Goal: Check status: Check status

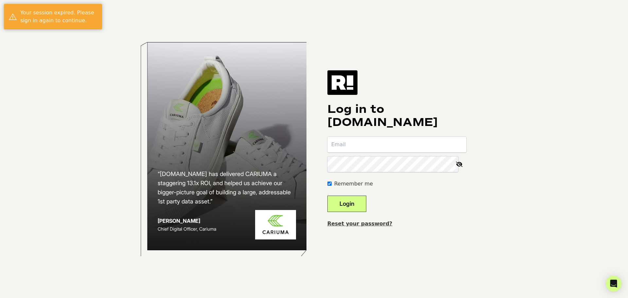
type input "astanleywade@gmail.com"
click at [356, 203] on button "Login" at bounding box center [346, 204] width 39 height 16
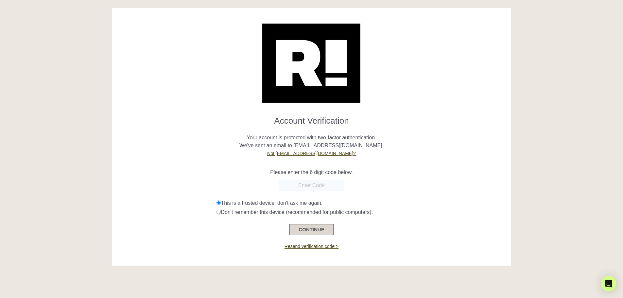
click at [312, 230] on button "CONTINUE" at bounding box center [311, 229] width 44 height 11
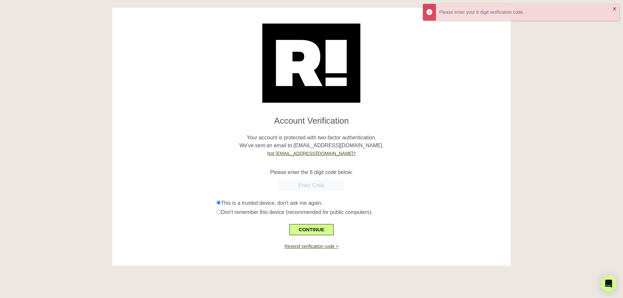
click at [331, 187] on input "text" at bounding box center [311, 186] width 65 height 12
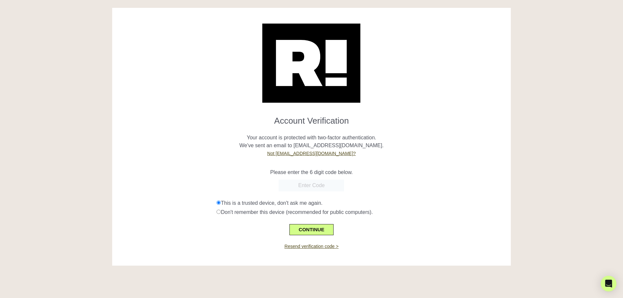
paste input "596562"
type input "596562"
click at [305, 229] on button "CONTINUE" at bounding box center [311, 229] width 44 height 11
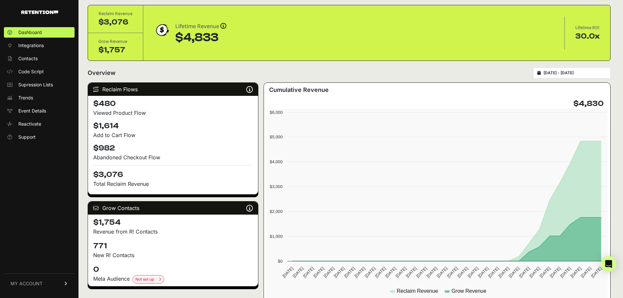
scroll to position [33, 0]
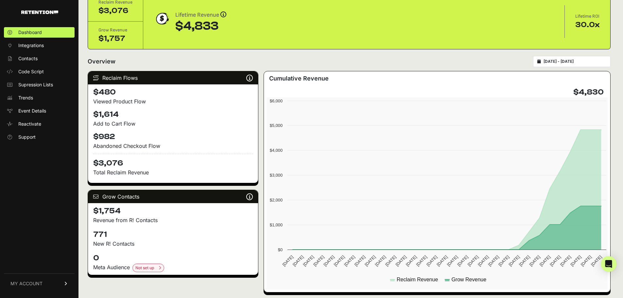
click at [576, 58] on div "2025-09-09 - 2025-10-09" at bounding box center [572, 61] width 78 height 11
click at [576, 61] on input "2025-09-09 - 2025-10-09" at bounding box center [575, 61] width 63 height 5
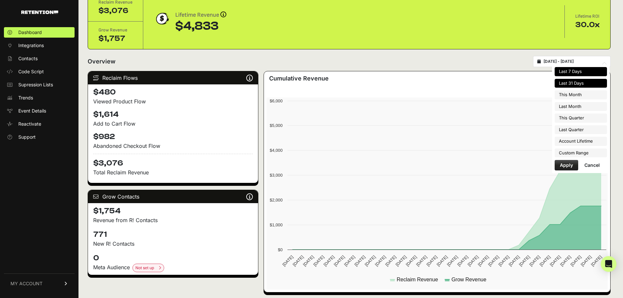
click at [578, 70] on li "Last 7 Days" at bounding box center [581, 71] width 52 height 9
type input "[DATE] - [DATE]"
